Goal: Communication & Community: Answer question/provide support

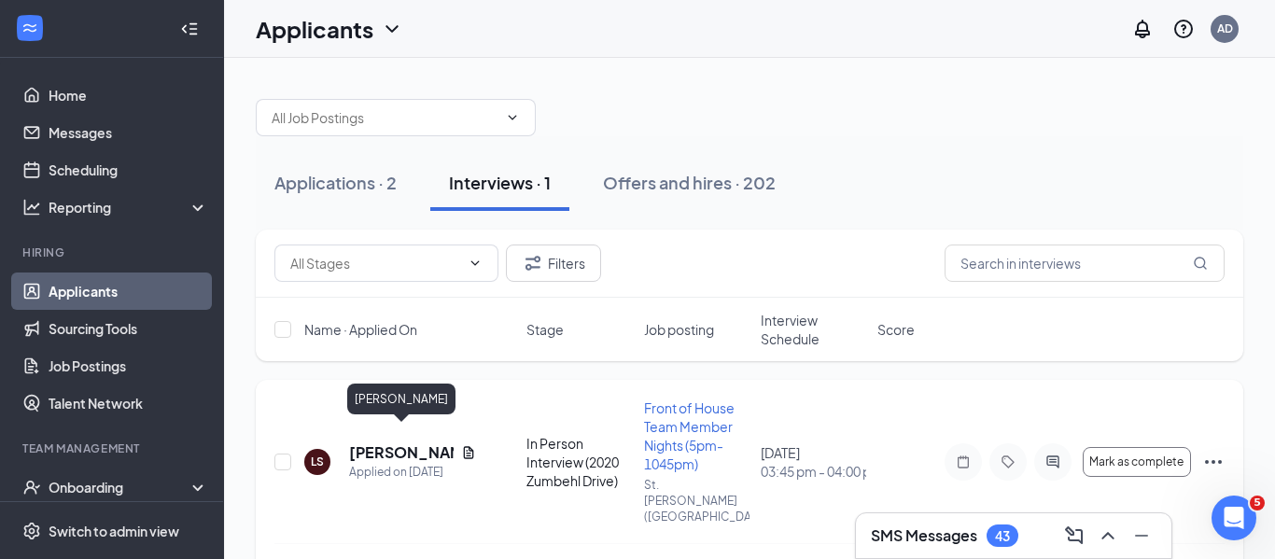
click at [376, 443] on h5 "[PERSON_NAME]" at bounding box center [401, 452] width 105 height 21
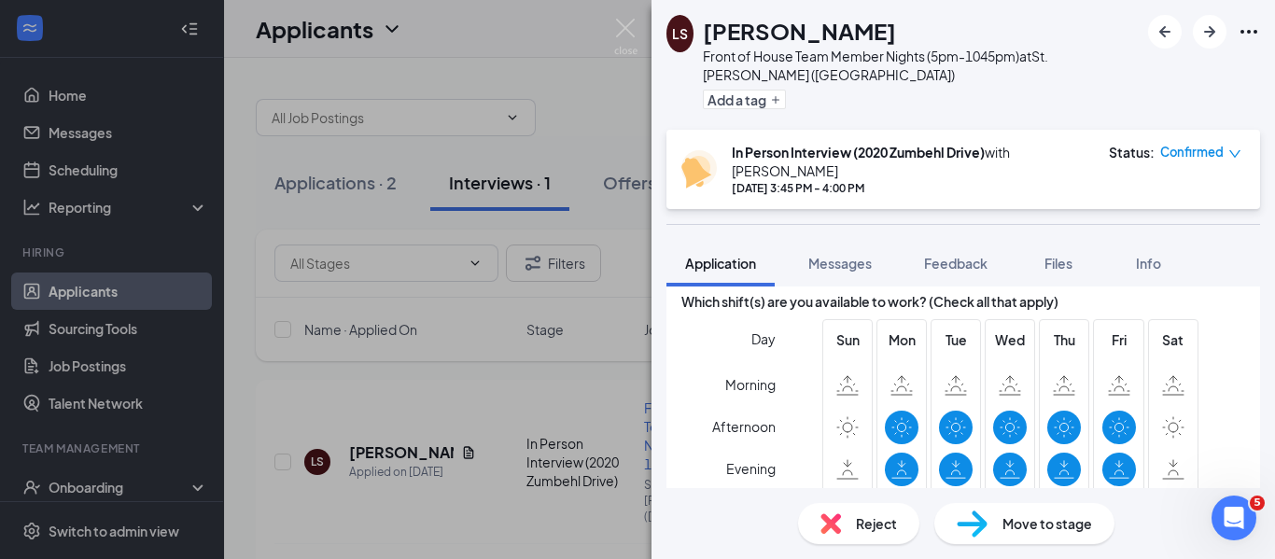
scroll to position [2123, 0]
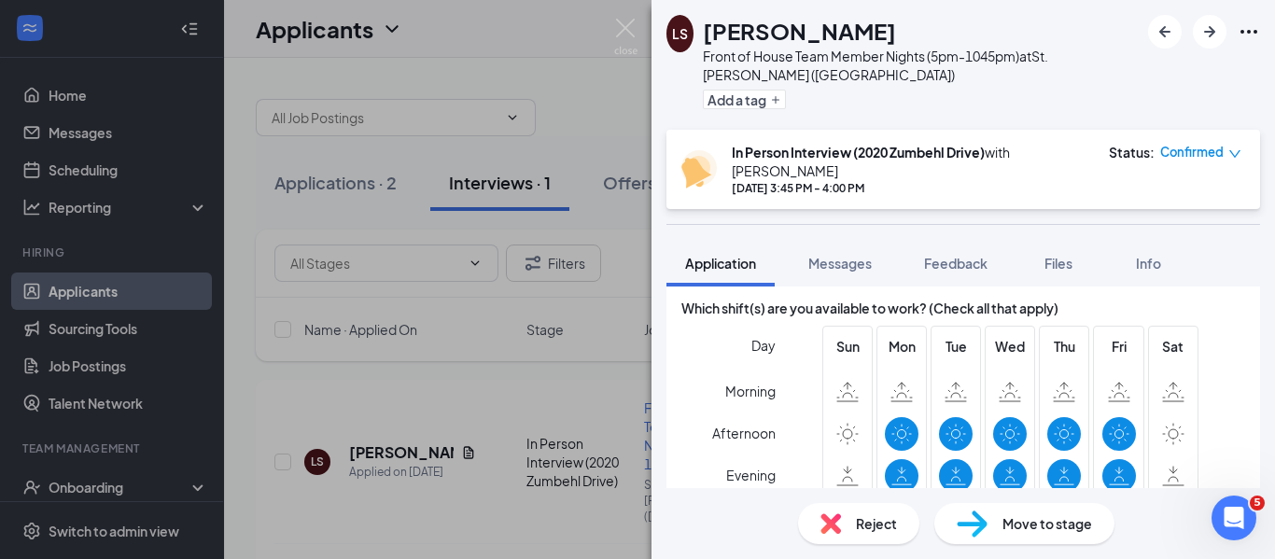
click at [581, 53] on div "LS [PERSON_NAME] Front of House Team Member Nights (5pm-1045pm) at [GEOGRAPHIC_…" at bounding box center [637, 279] width 1275 height 559
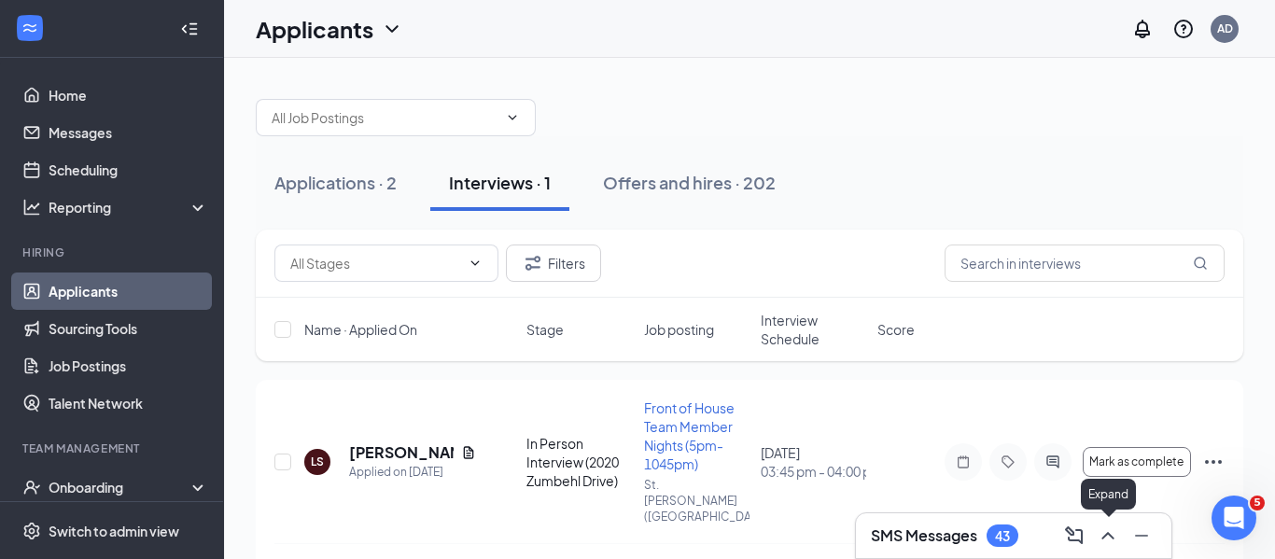
click at [1103, 544] on icon "ChevronUp" at bounding box center [1108, 536] width 22 height 22
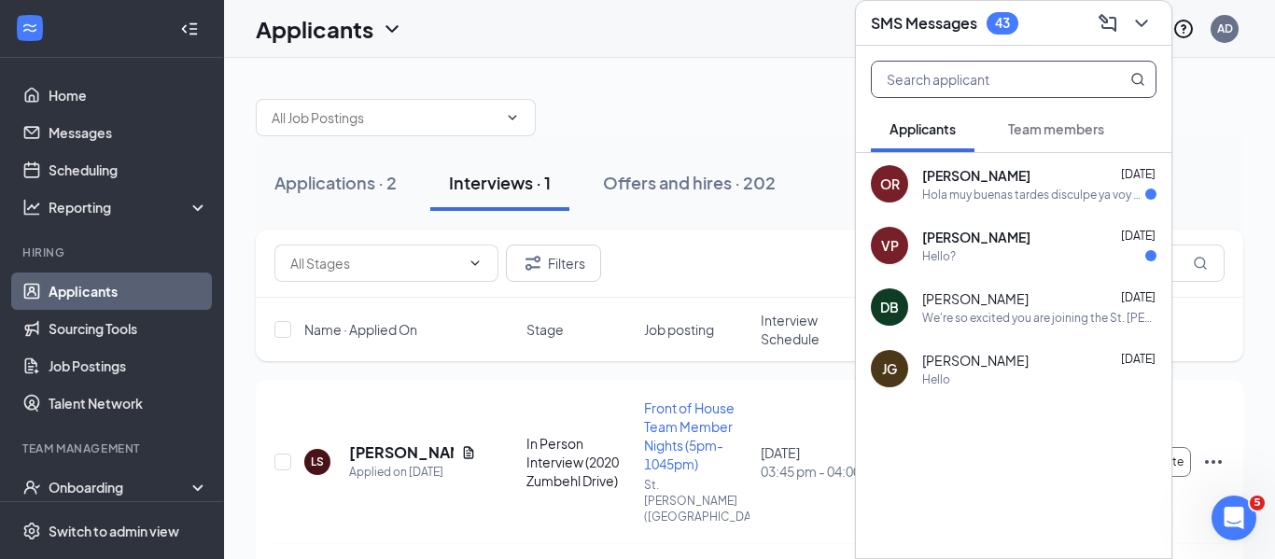
click at [931, 74] on input "text" at bounding box center [982, 79] width 221 height 35
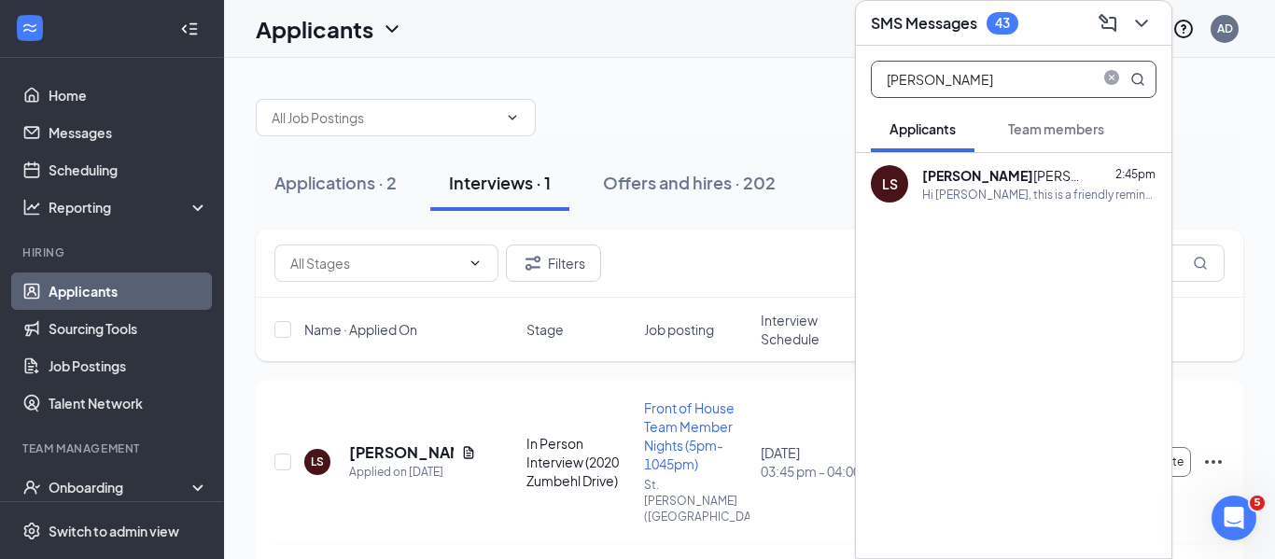
type input "[PERSON_NAME]"
click at [1058, 187] on div "Hi [PERSON_NAME], this is a friendly reminder. Your interview with [DEMOGRAPHIC…" at bounding box center [1039, 195] width 234 height 16
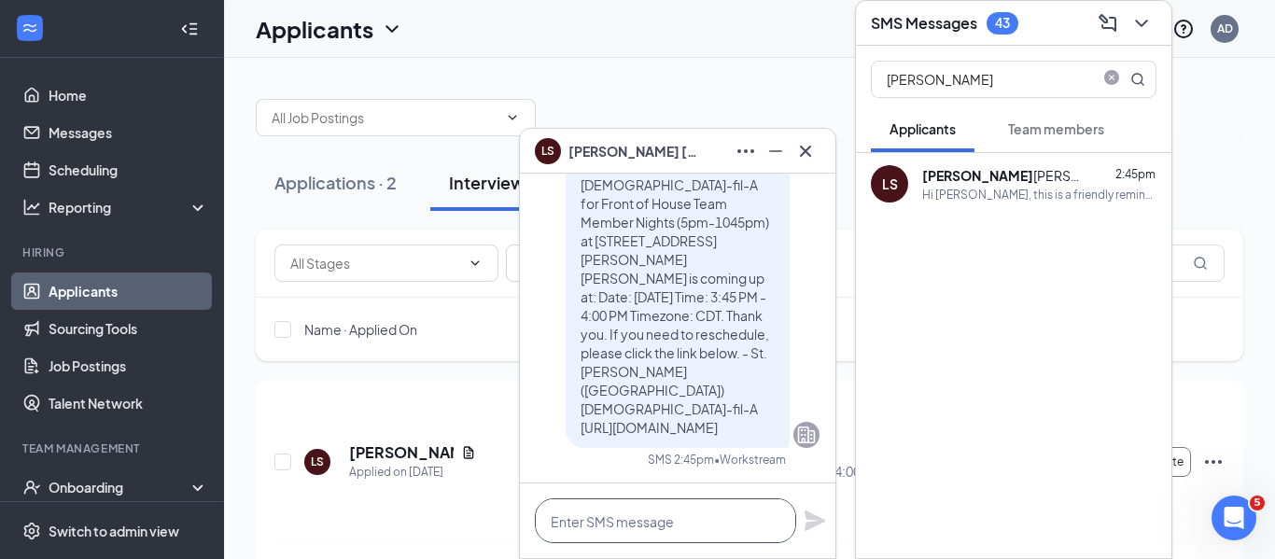
click at [607, 512] on textarea at bounding box center [665, 520] width 261 height 45
type textarea "hello, its [PERSON_NAME]"
click at [816, 525] on icon "Plane" at bounding box center [815, 521] width 21 height 21
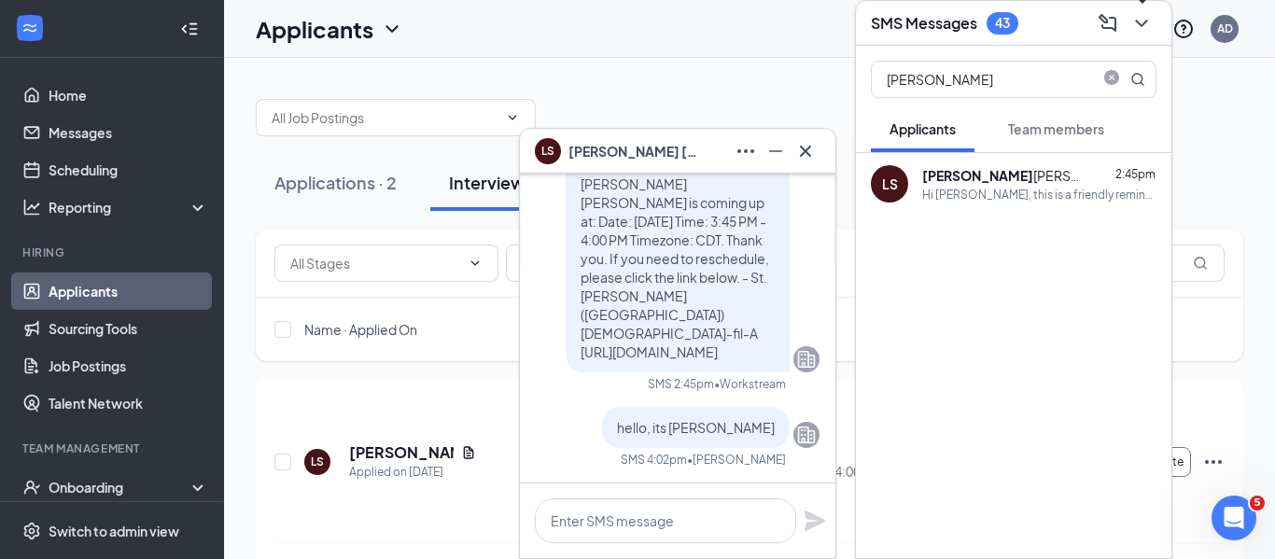
click at [1138, 23] on icon "ChevronDown" at bounding box center [1141, 23] width 22 height 22
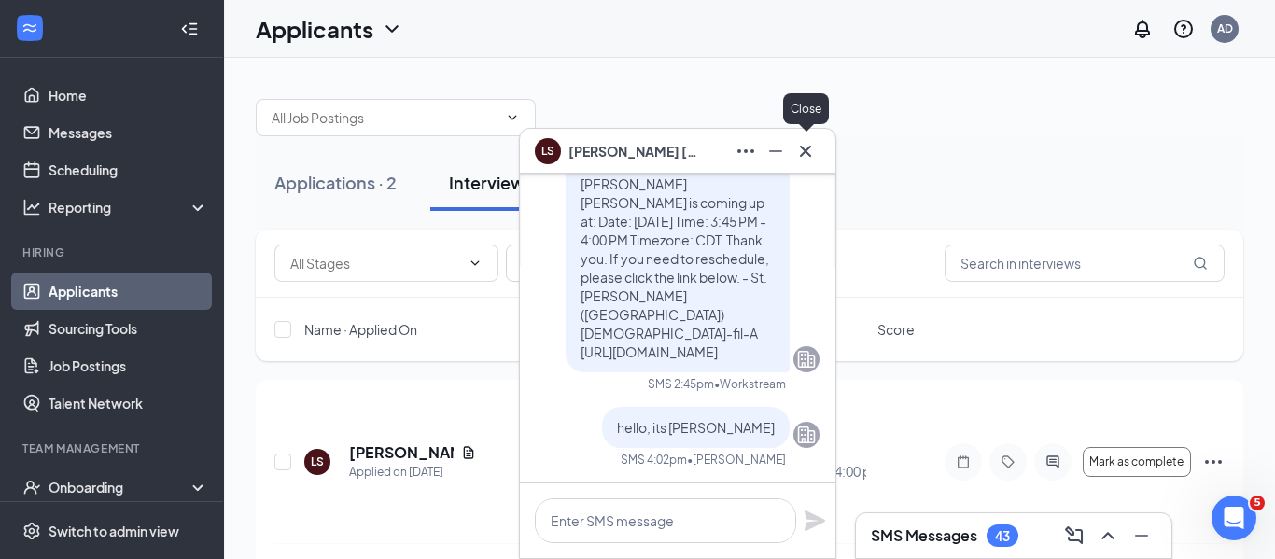
click at [796, 148] on icon "Cross" at bounding box center [805, 151] width 22 height 22
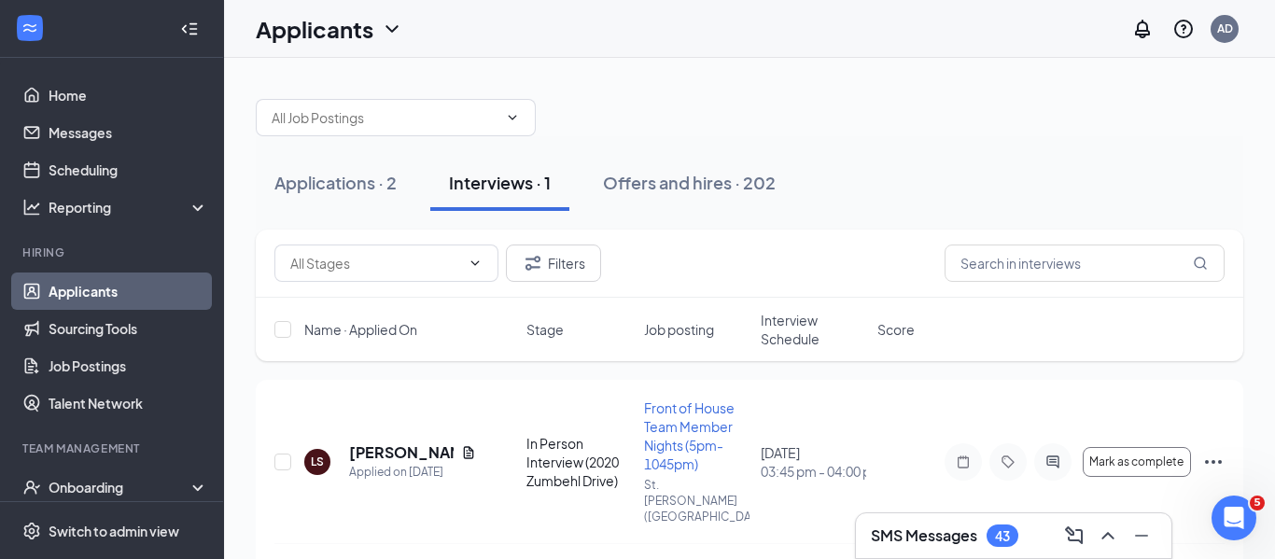
click at [796, 148] on div "Applications · 2 Interviews · 1 Offers and hires · 202" at bounding box center [750, 182] width 988 height 93
